Goal: Information Seeking & Learning: Learn about a topic

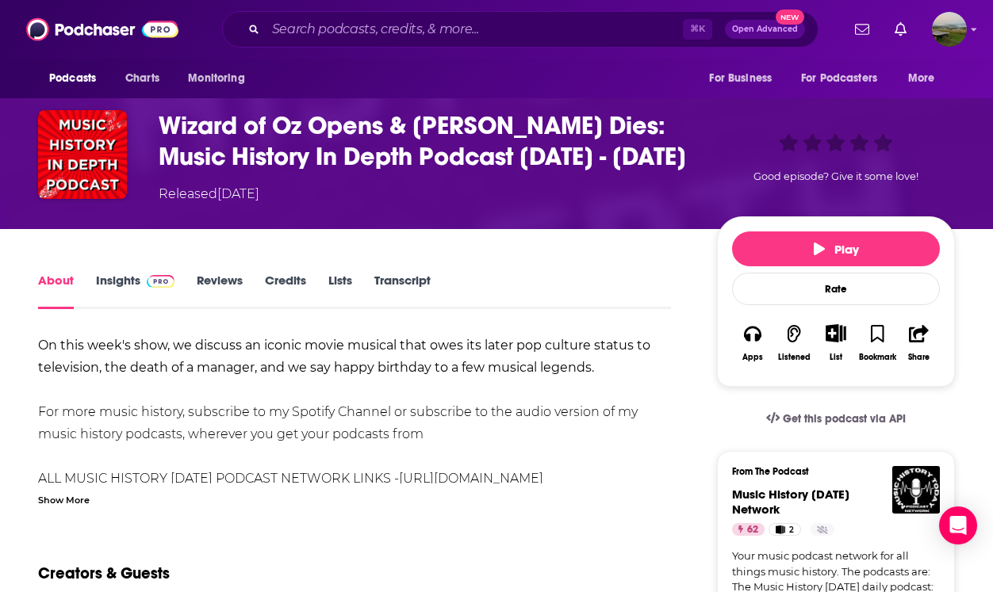
scroll to position [78, 0]
click at [394, 273] on link "Transcript" at bounding box center [402, 291] width 56 height 36
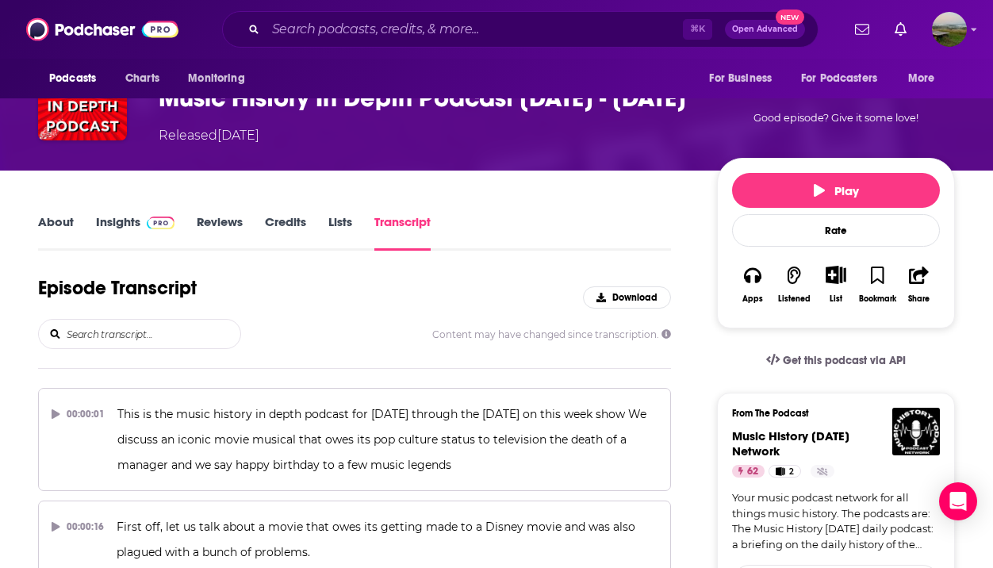
scroll to position [5604, 0]
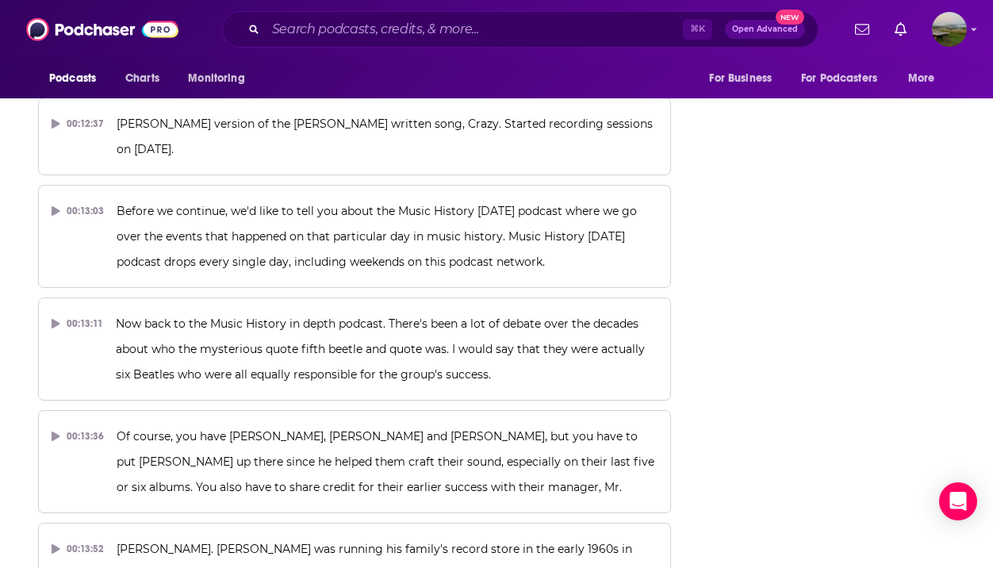
drag, startPoint x: 919, startPoint y: 4, endPoint x: 935, endPoint y: -13, distance: 23.6
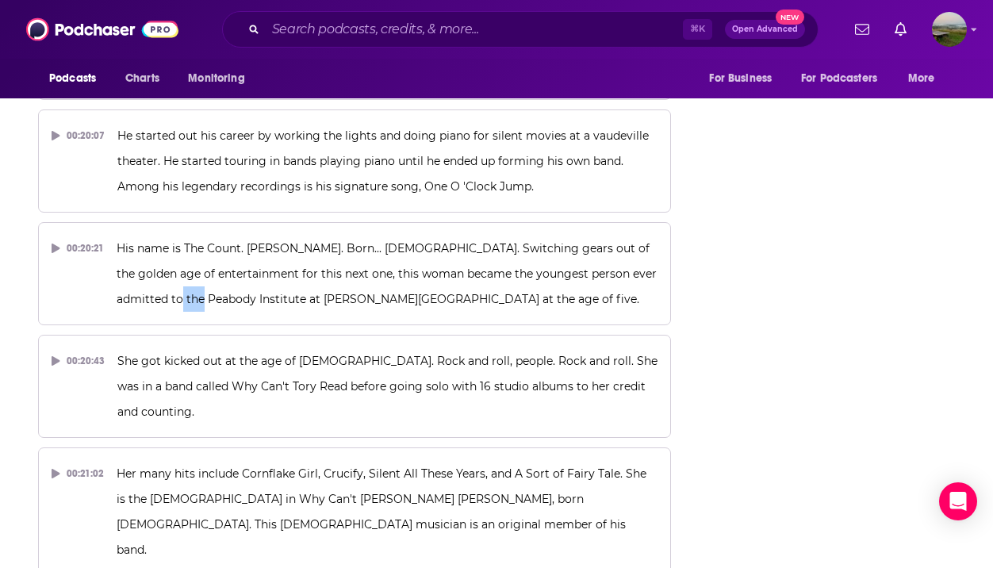
scroll to position [8420, 0]
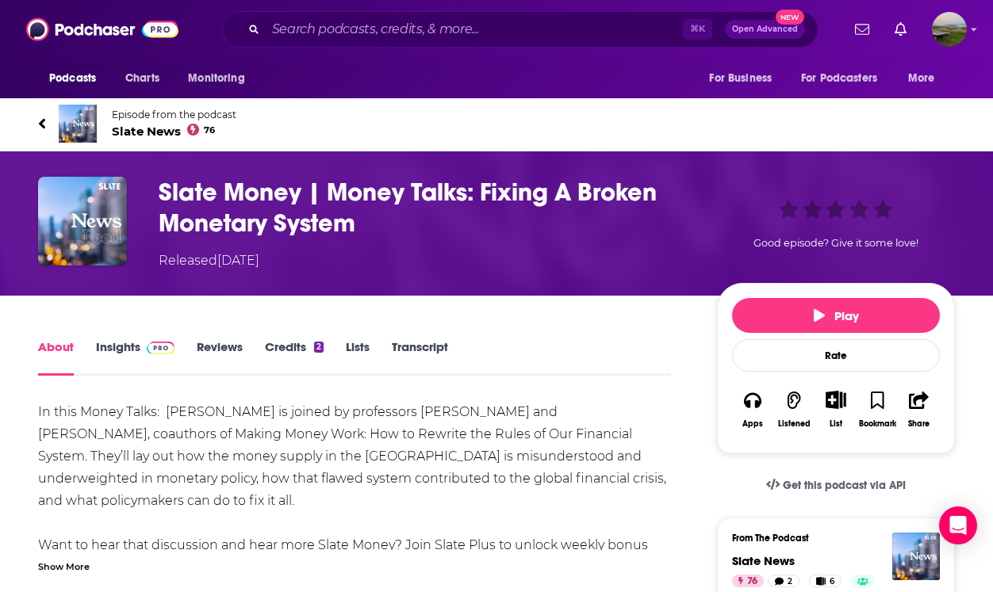
scroll to position [17, 0]
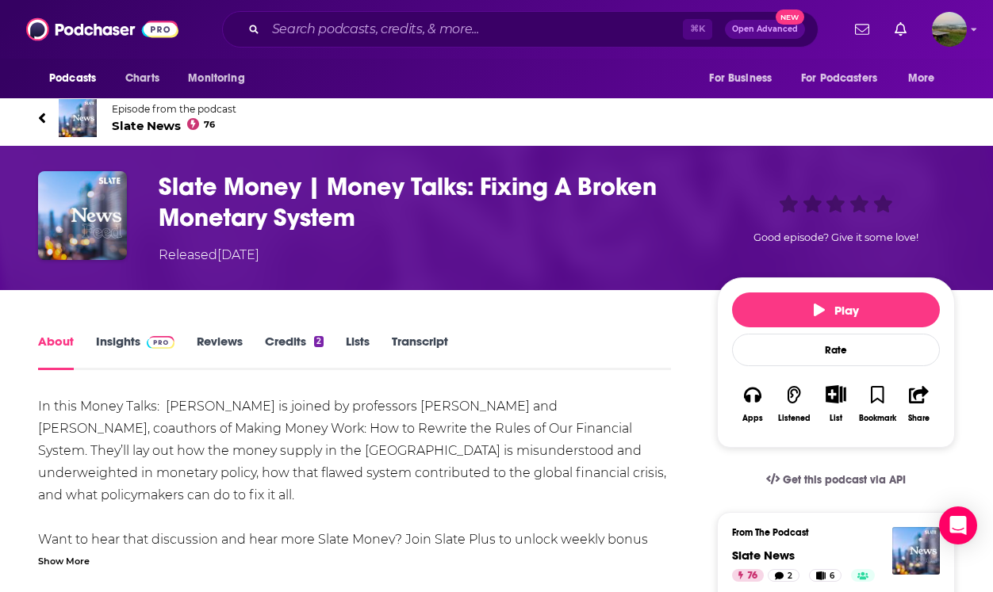
click at [427, 341] on link "Transcript" at bounding box center [420, 352] width 56 height 36
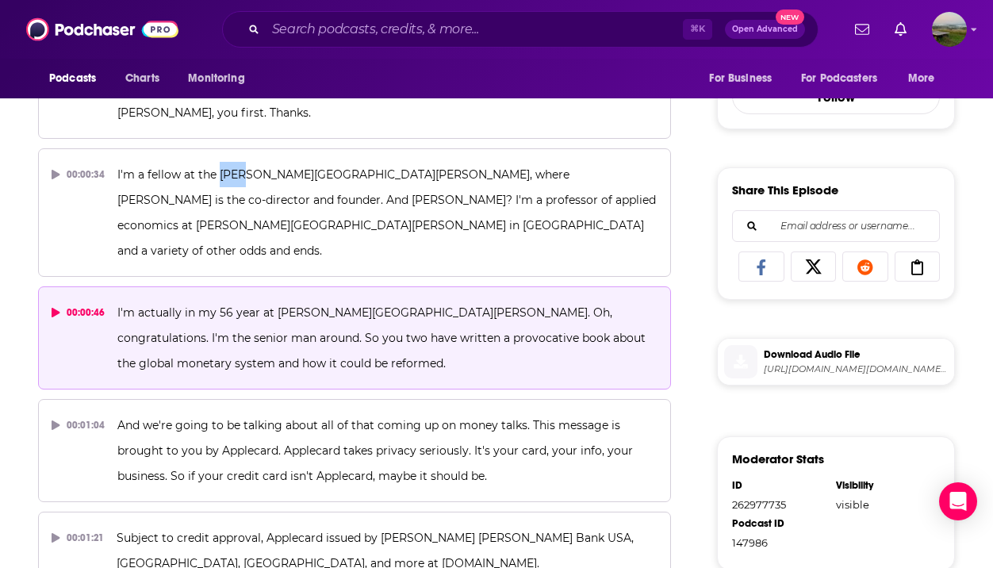
scroll to position [584, 0]
